Goal: Task Accomplishment & Management: Use online tool/utility

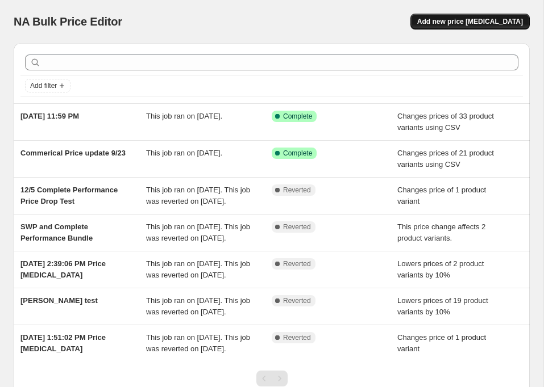
click at [482, 16] on button "Add new price change job" at bounding box center [469, 22] width 119 height 16
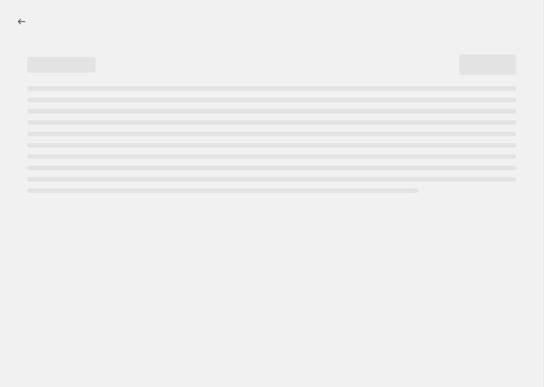
select select "percentage"
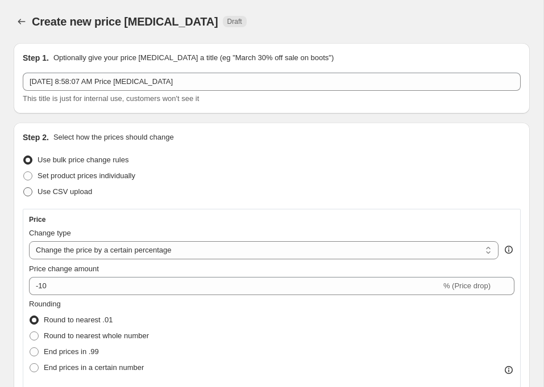
click at [29, 191] on span at bounding box center [27, 191] width 9 height 9
click at [24, 188] on input "Use CSV upload" at bounding box center [23, 187] width 1 height 1
radio input "true"
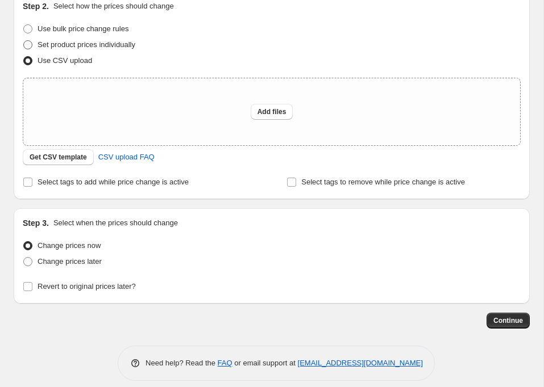
scroll to position [134, 0]
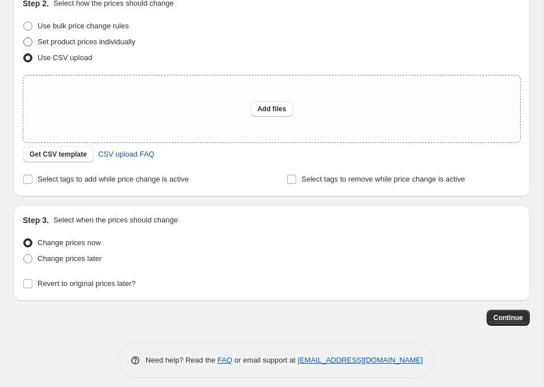
click at [27, 41] on span at bounding box center [27, 41] width 9 height 9
click at [24, 38] on input "Set product prices individually" at bounding box center [23, 37] width 1 height 1
radio input "true"
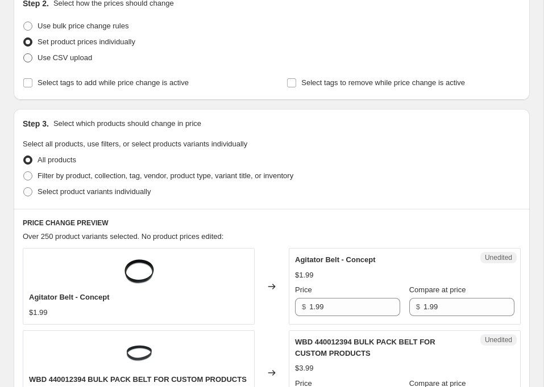
click at [28, 62] on span at bounding box center [27, 57] width 9 height 9
click at [24, 54] on input "Use CSV upload" at bounding box center [23, 53] width 1 height 1
radio input "true"
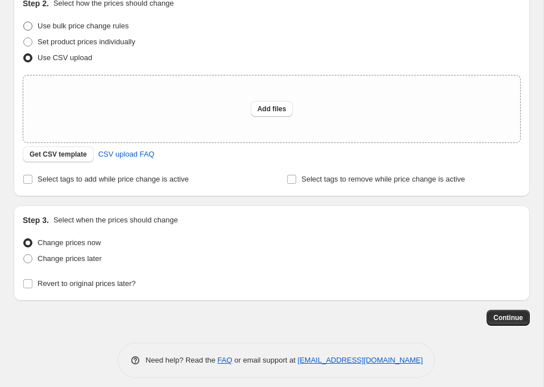
click at [30, 27] on span at bounding box center [27, 26] width 9 height 9
click at [24, 22] on input "Use bulk price change rules" at bounding box center [23, 22] width 1 height 1
radio input "true"
select select "percentage"
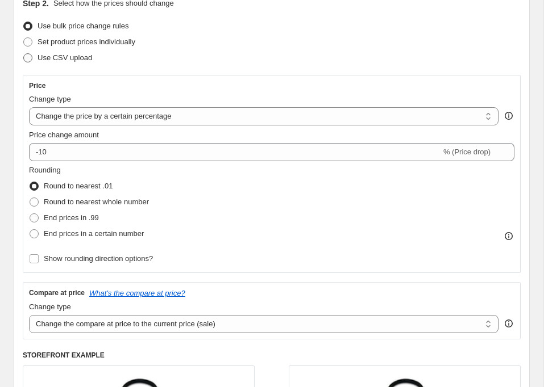
click at [27, 58] on span at bounding box center [27, 57] width 9 height 9
click at [24, 54] on input "Use CSV upload" at bounding box center [23, 53] width 1 height 1
radio input "true"
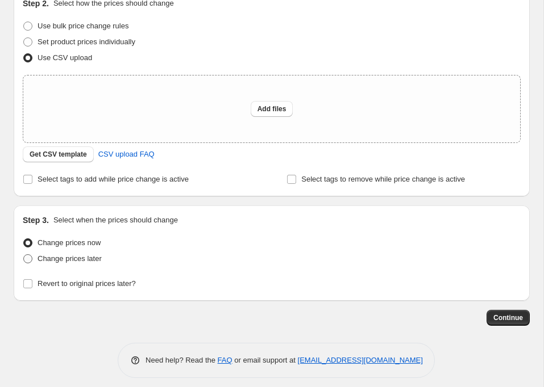
click at [27, 260] on span at bounding box center [27, 258] width 9 height 9
click at [24, 255] on input "Change prices later" at bounding box center [23, 254] width 1 height 1
radio input "true"
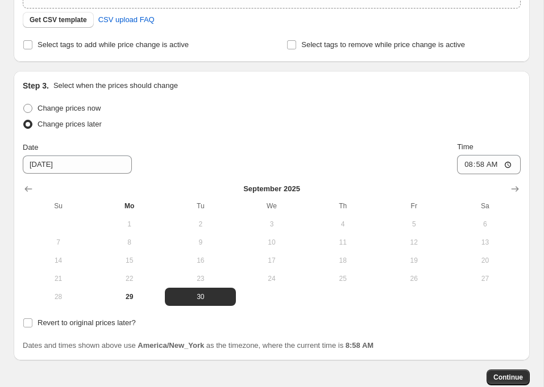
scroll to position [0, 0]
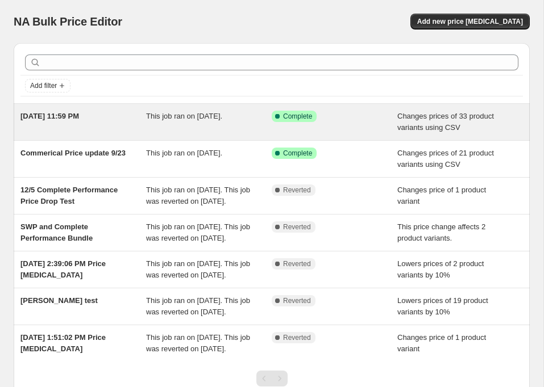
click at [113, 112] on div "Sep 28, 11:59 PM" at bounding box center [83, 122] width 126 height 23
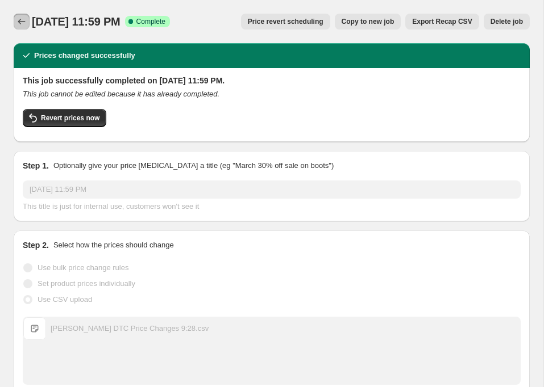
click at [24, 19] on icon "Price change jobs" at bounding box center [21, 21] width 11 height 11
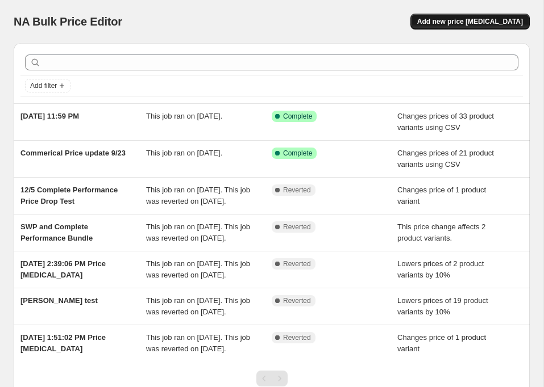
click at [449, 14] on button "Add new price change job" at bounding box center [469, 22] width 119 height 16
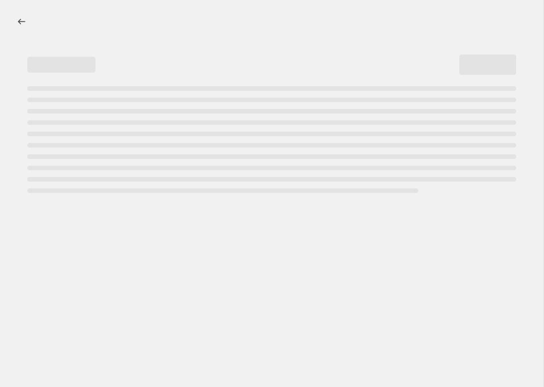
select select "percentage"
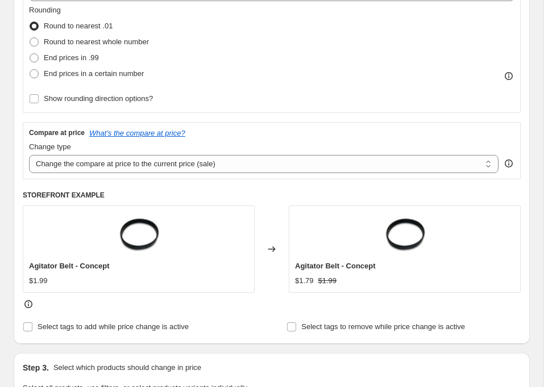
scroll to position [296, 0]
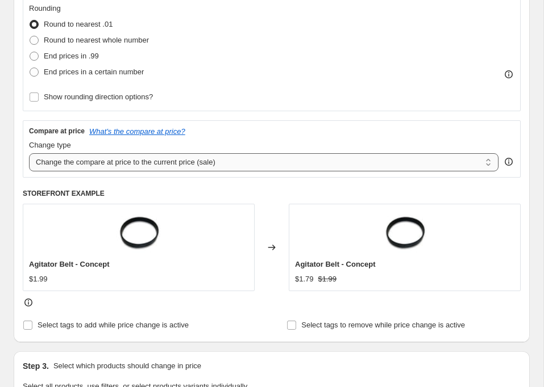
click at [262, 162] on select "Change the compare at price to the current price (sale) Change the compare at p…" at bounding box center [263, 162] width 469 height 18
click at [29, 153] on select "Change the compare at price to the current price (sale) Change the compare at p…" at bounding box center [263, 162] width 469 height 18
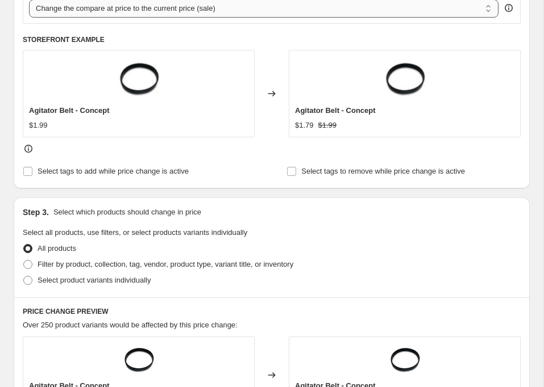
scroll to position [460, 0]
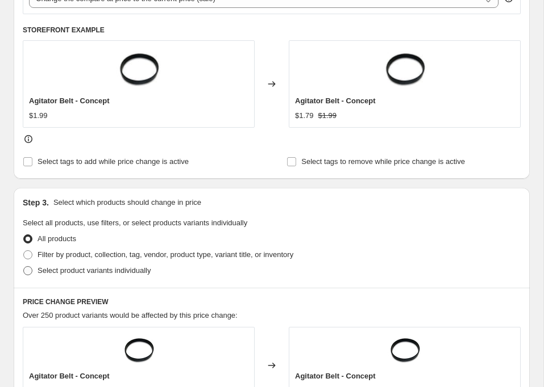
click at [24, 266] on span at bounding box center [27, 270] width 9 height 9
click at [24, 266] on input "Select product variants individually" at bounding box center [23, 266] width 1 height 1
radio input "true"
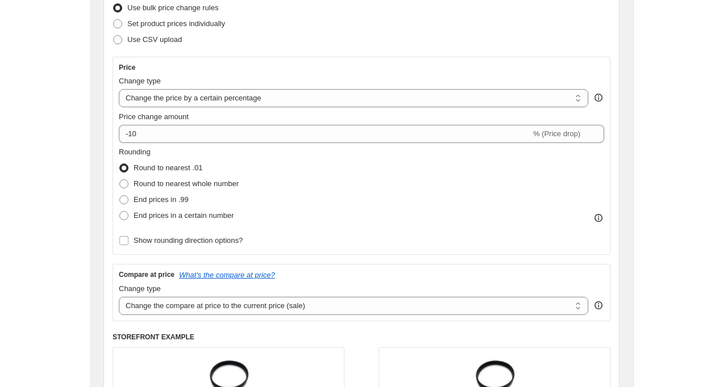
scroll to position [0, 0]
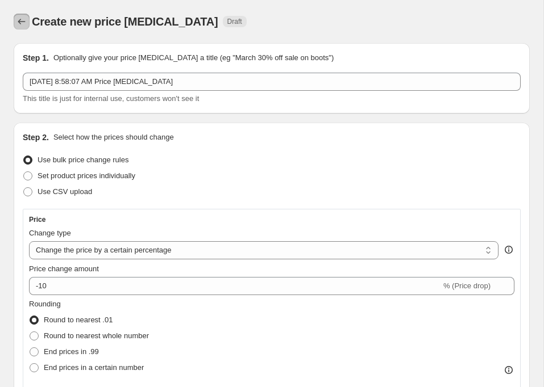
click at [20, 19] on icon "Price change jobs" at bounding box center [21, 22] width 7 height 6
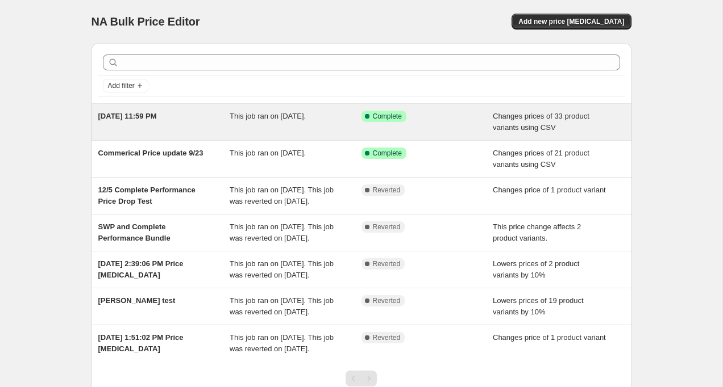
click at [279, 131] on div "This job ran on September 28, 2025." at bounding box center [295, 122] width 132 height 23
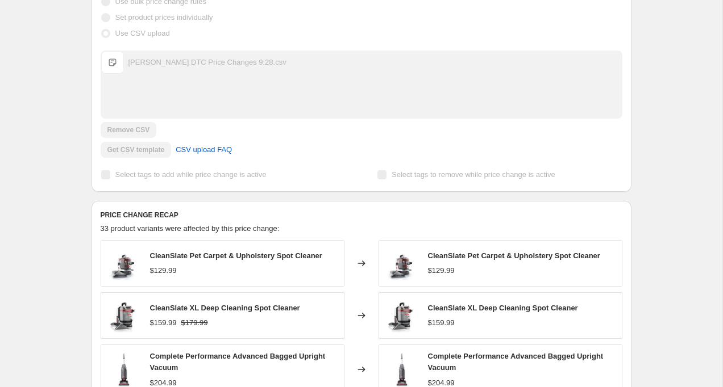
scroll to position [269, 0]
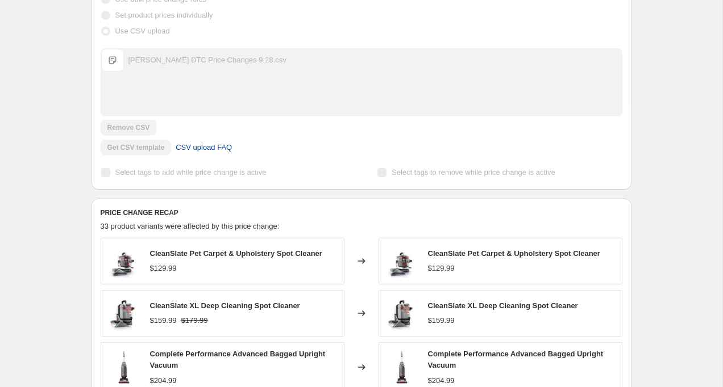
click at [210, 147] on span "CSV upload FAQ" at bounding box center [204, 147] width 56 height 11
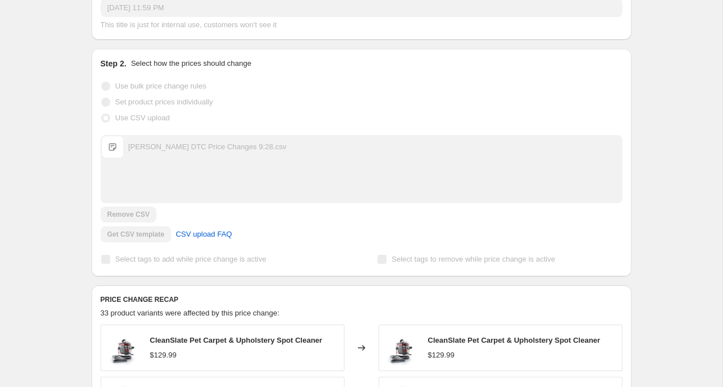
scroll to position [0, 0]
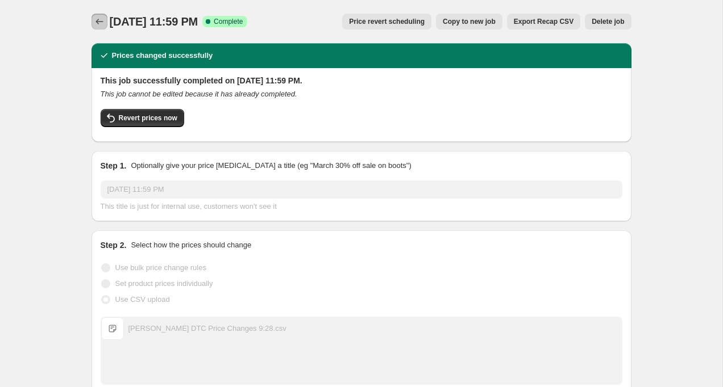
click at [98, 18] on icon "Price change jobs" at bounding box center [99, 21] width 11 height 11
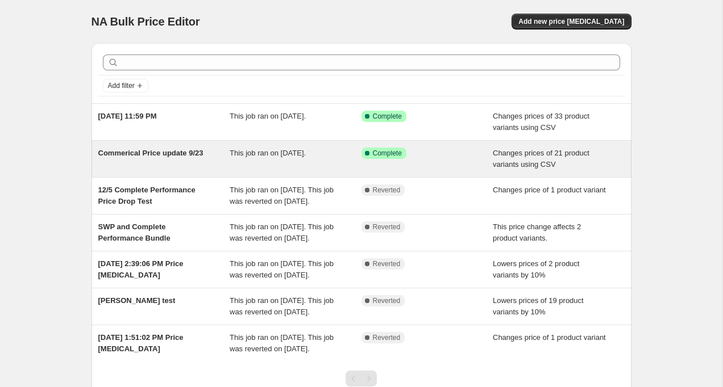
click at [127, 166] on div "Commerical Price update 9/23" at bounding box center [164, 159] width 132 height 23
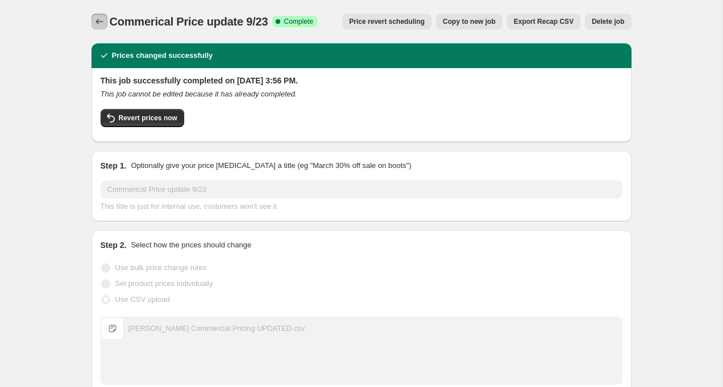
click at [104, 15] on button "Price change jobs" at bounding box center [99, 22] width 16 height 16
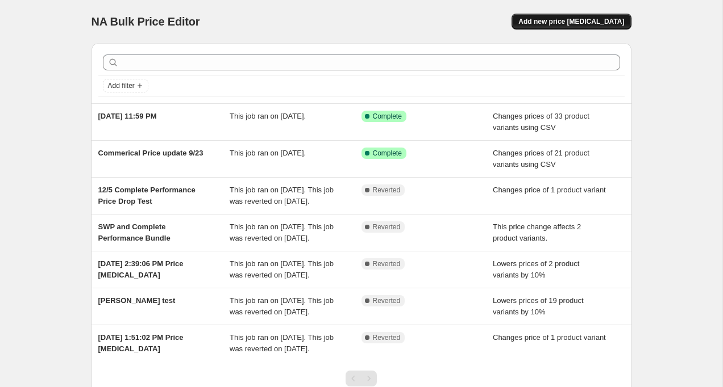
click at [543, 16] on button "Add new price change job" at bounding box center [570, 22] width 119 height 16
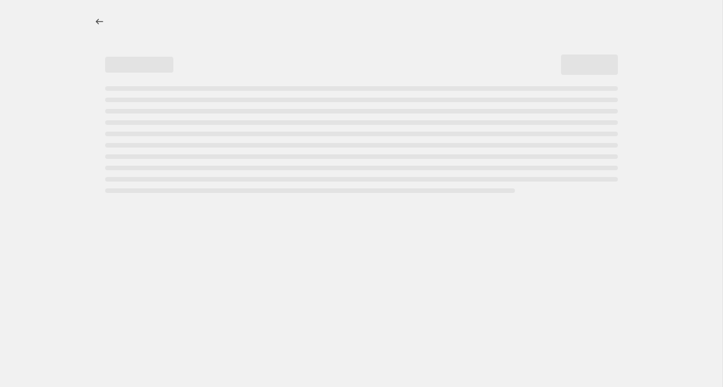
select select "percentage"
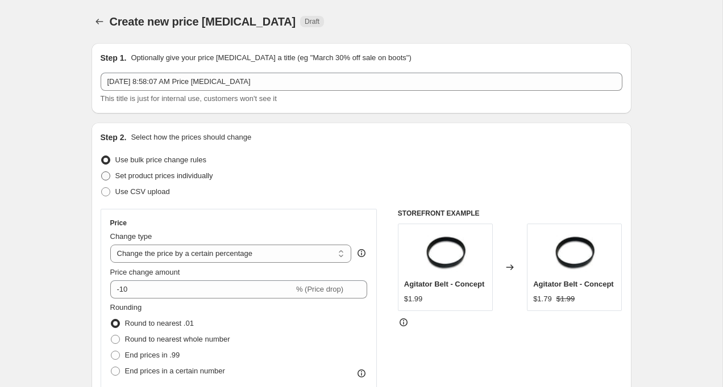
click at [105, 177] on span at bounding box center [105, 176] width 9 height 9
click at [102, 172] on input "Set product prices individually" at bounding box center [101, 172] width 1 height 1
radio input "true"
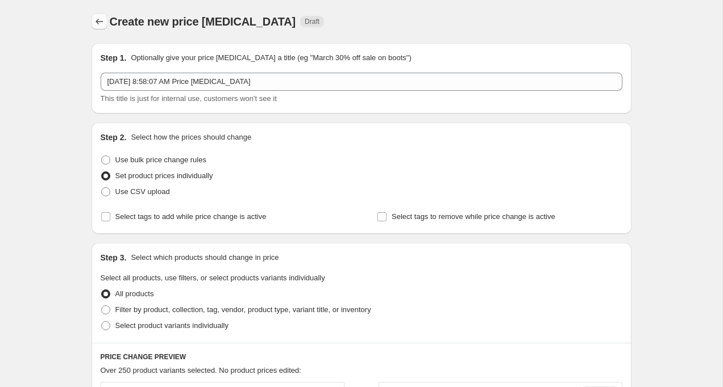
click at [98, 18] on icon "Price change jobs" at bounding box center [99, 21] width 11 height 11
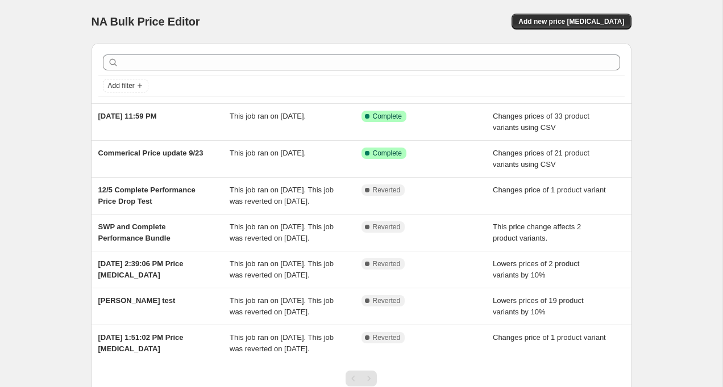
click at [42, 147] on div "NA Bulk Price Editor. This page is ready NA Bulk Price Editor Add new price cha…" at bounding box center [361, 237] width 722 height 474
click at [53, 122] on div "NA Bulk Price Editor. This page is ready NA Bulk Price Editor Add new price cha…" at bounding box center [361, 237] width 722 height 474
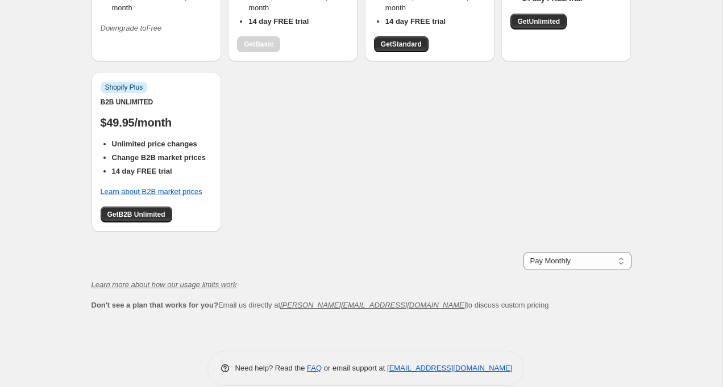
scroll to position [193, 0]
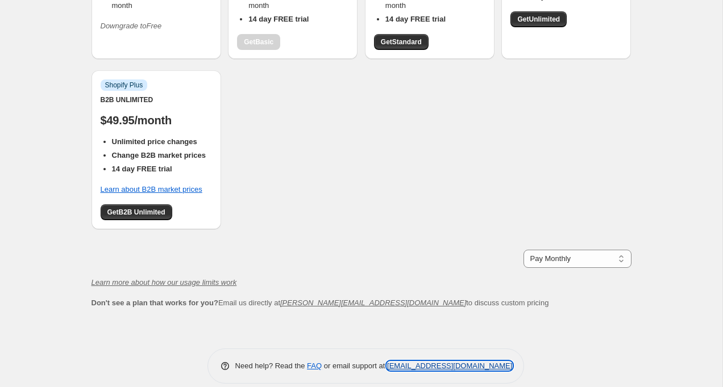
click at [440, 362] on link "support+a9245@northern-apps.com" at bounding box center [449, 366] width 125 height 9
